Goal: Task Accomplishment & Management: Manage account settings

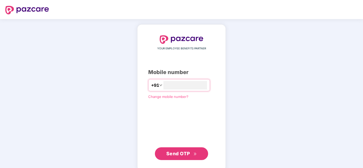
type input "**********"
click at [163, 153] on button "Send OTP" at bounding box center [181, 154] width 53 height 13
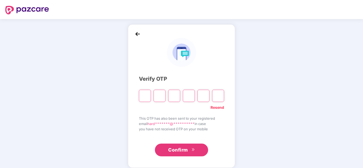
type input "*"
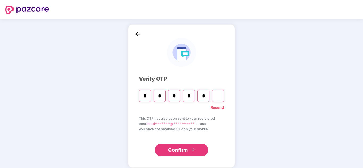
type input "*"
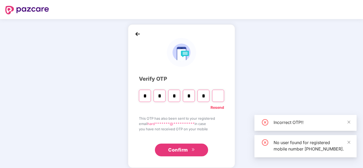
type input "*"
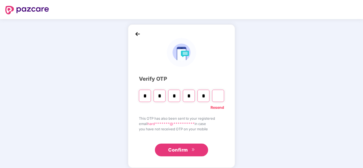
type input "*"
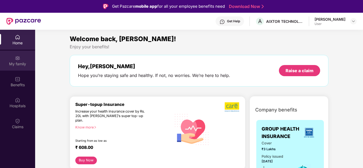
click at [15, 67] on div "My family" at bounding box center [17, 63] width 35 height 5
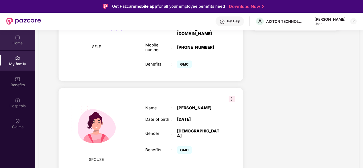
scroll to position [154, 0]
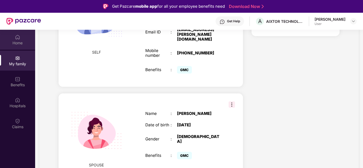
click at [16, 39] on img at bounding box center [17, 37] width 5 height 5
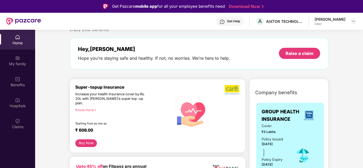
scroll to position [27, 0]
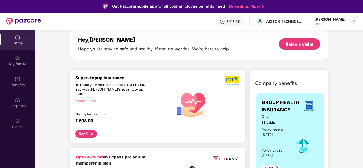
click at [86, 130] on button "Buy Now" at bounding box center [86, 134] width 22 height 8
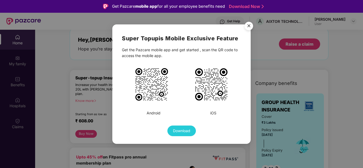
click at [249, 28] on img "Close" at bounding box center [248, 26] width 15 height 15
